Goal: Check status: Check status

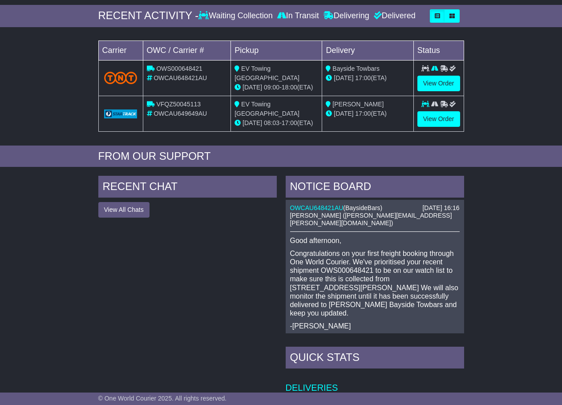
scroll to position [133, 0]
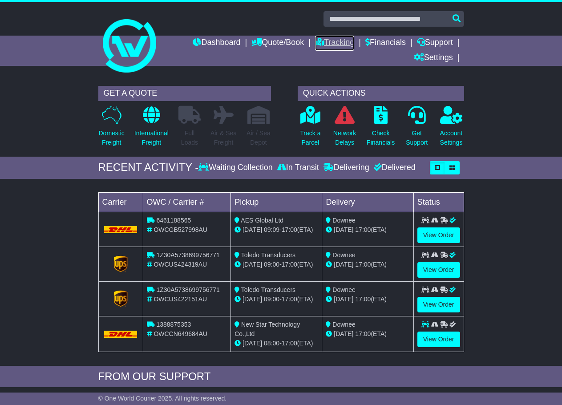
click at [325, 42] on link "Tracking" at bounding box center [334, 43] width 39 height 15
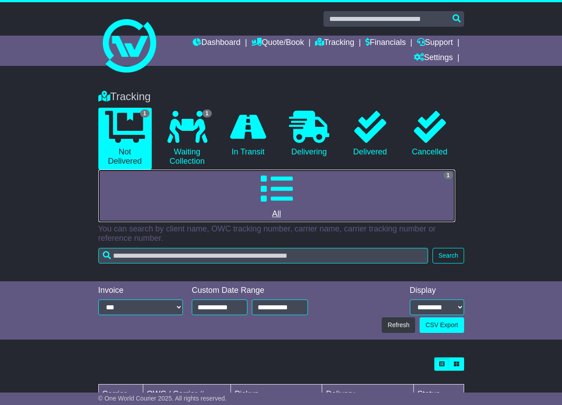
click at [288, 195] on icon at bounding box center [277, 189] width 32 height 32
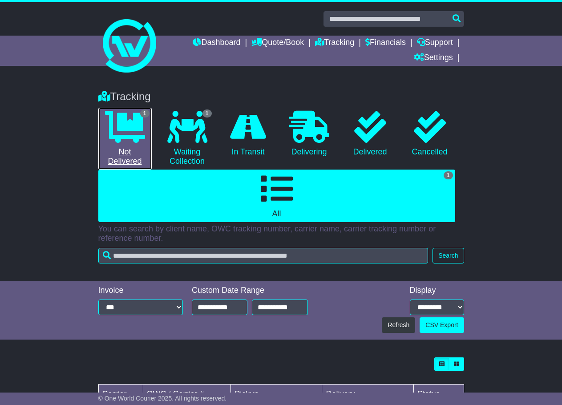
click at [127, 139] on icon at bounding box center [125, 127] width 40 height 32
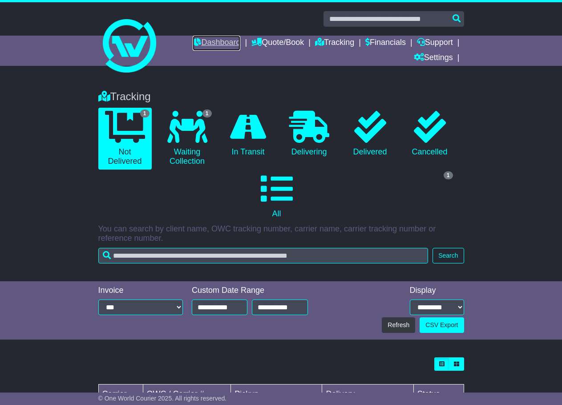
click at [228, 46] on link "Dashboard" at bounding box center [217, 43] width 48 height 15
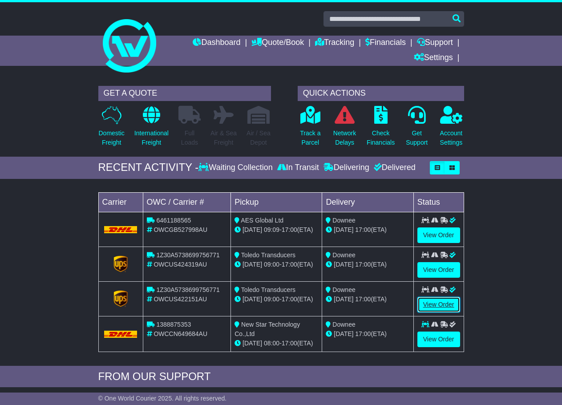
click at [446, 307] on link "View Order" at bounding box center [438, 305] width 43 height 16
click at [437, 231] on link "View Order" at bounding box center [438, 235] width 43 height 16
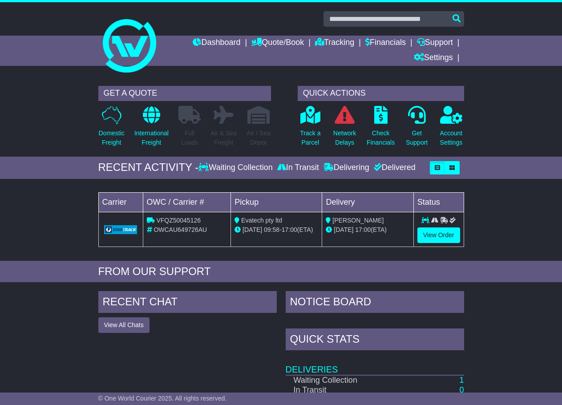
click at [171, 229] on span "OWCAU649726AU" at bounding box center [180, 229] width 53 height 7
copy span "OWCAU649726AU"
